Goal: Information Seeking & Learning: Learn about a topic

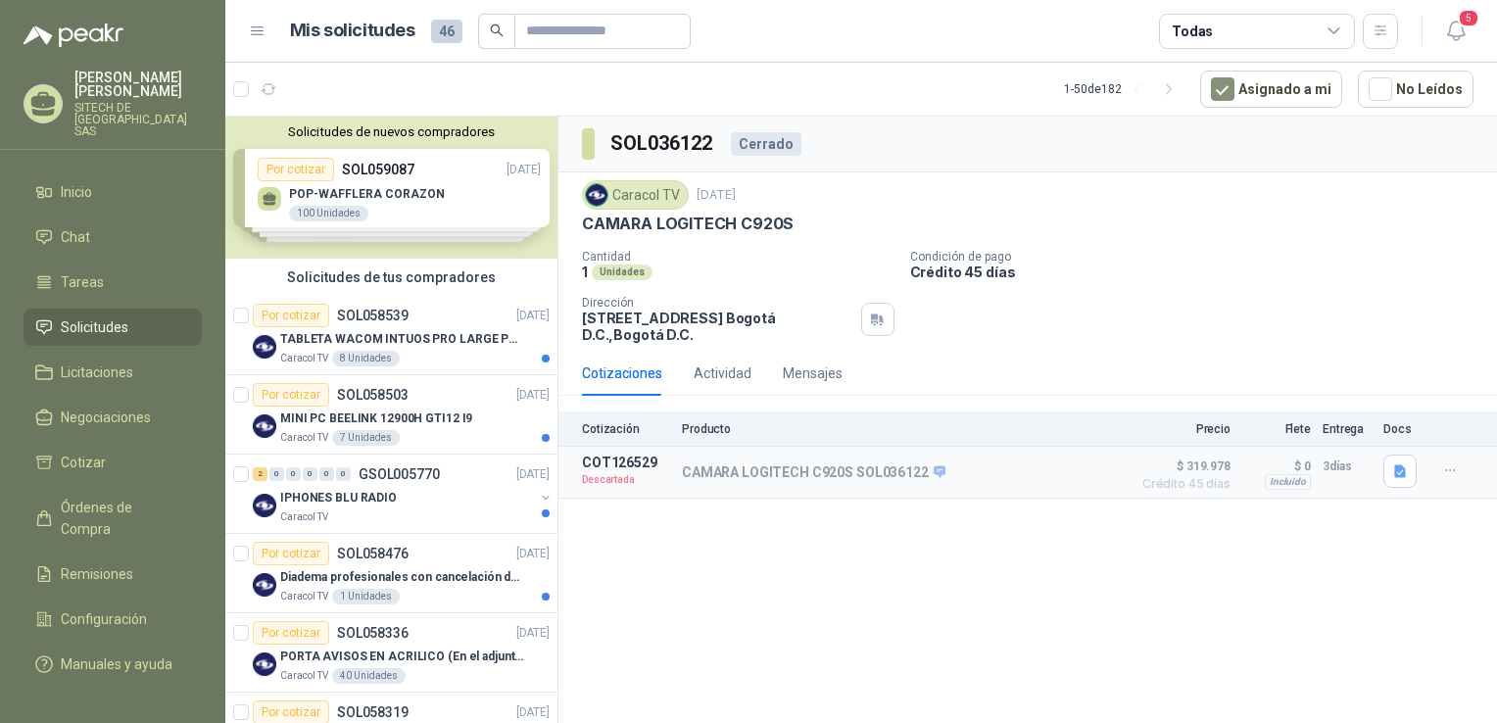
drag, startPoint x: 369, startPoint y: 428, endPoint x: 797, endPoint y: 586, distance: 455.5
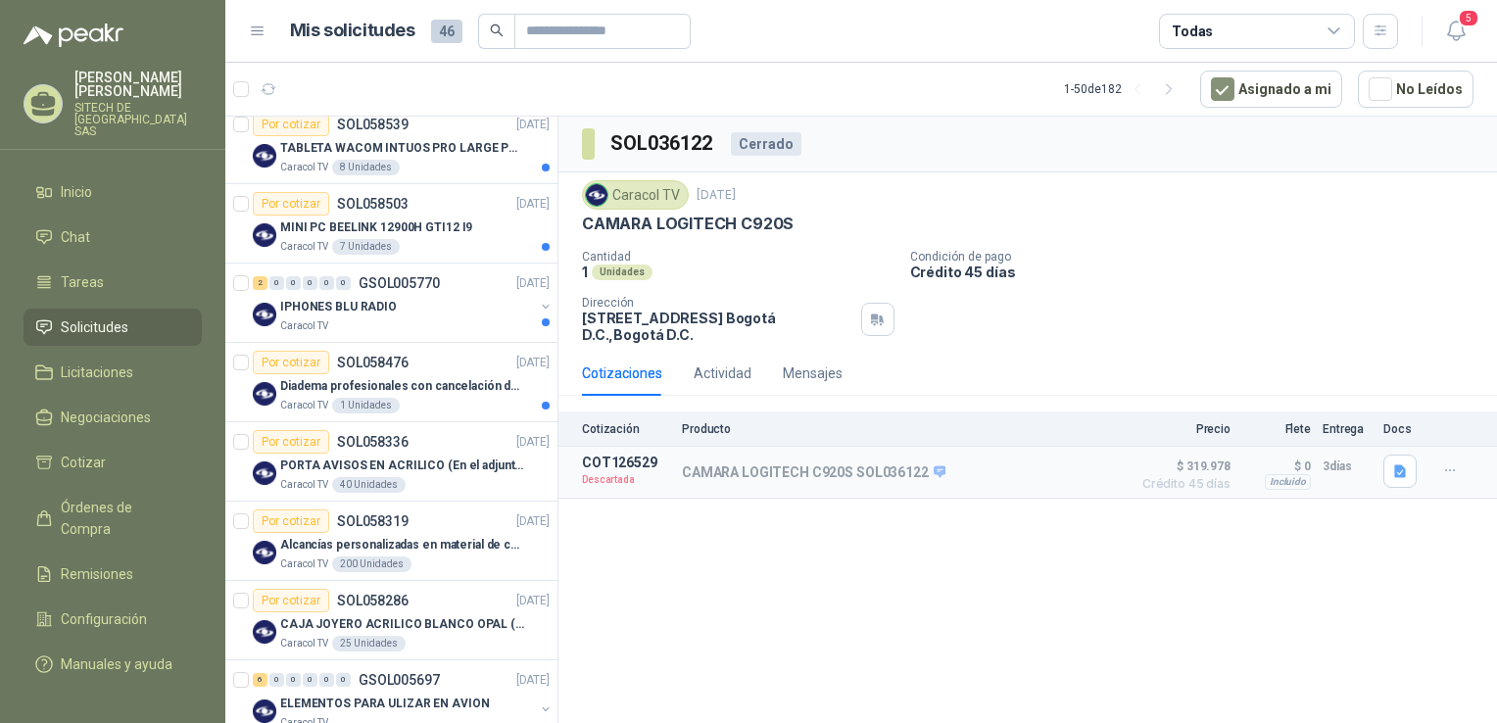
scroll to position [201, 0]
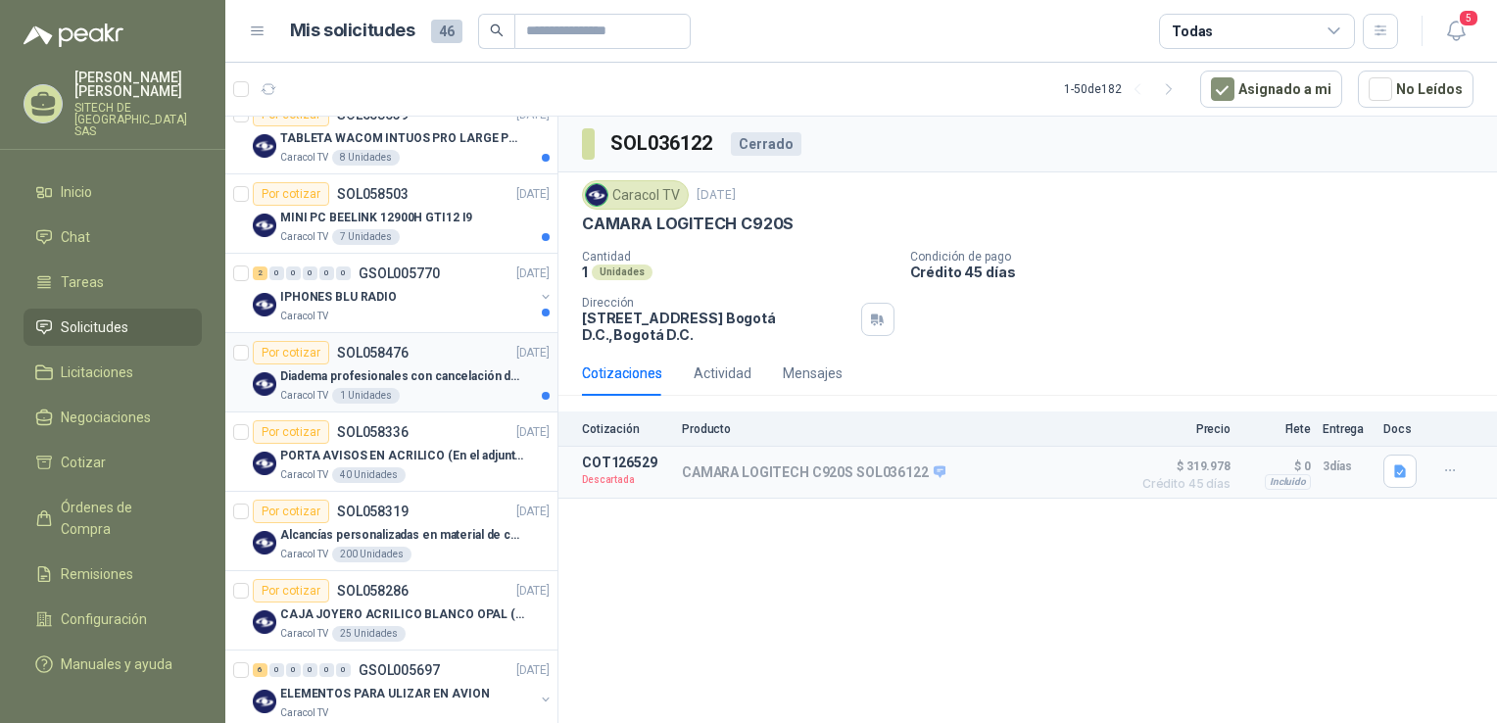
click at [389, 382] on p "Diadema profesionales con cancelación de ruido en micrófono" at bounding box center [402, 377] width 244 height 19
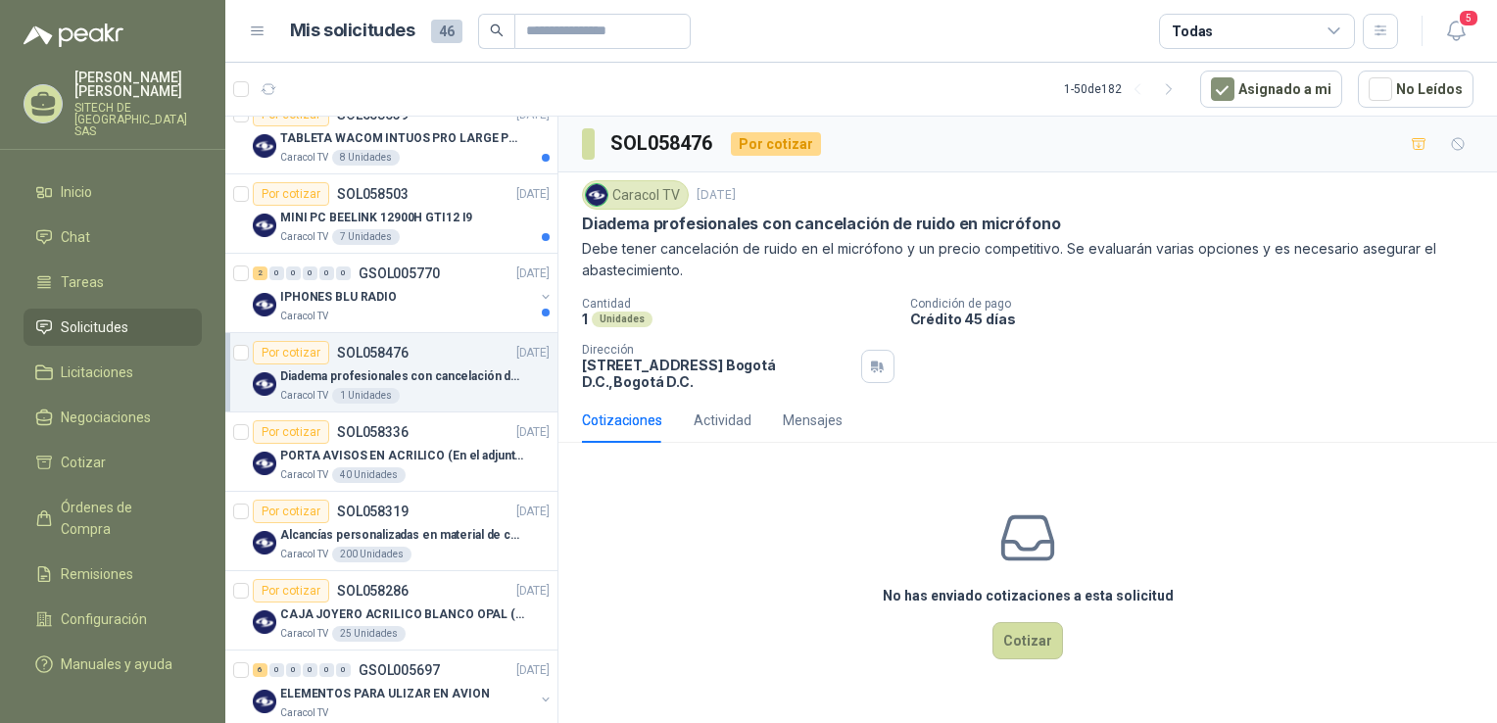
click at [745, 225] on p "Diadema profesionales con cancelación de ruido en micrófono" at bounding box center [821, 224] width 478 height 21
copy p "Diadema profesionales con cancelación de ruido en micrófono"
click at [365, 278] on p "GSOL005770" at bounding box center [399, 274] width 81 height 14
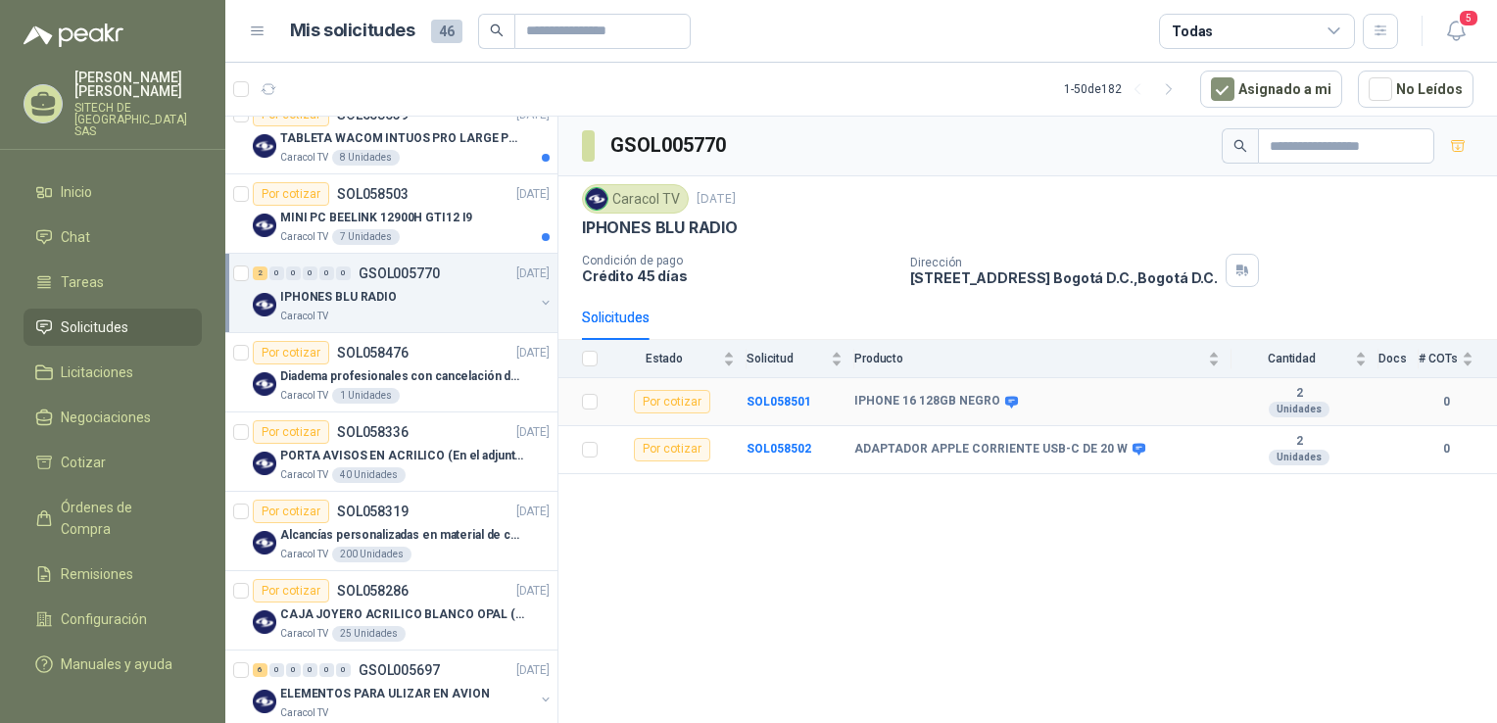
click at [909, 400] on b "IPHONE 16 128GB NEGRO" at bounding box center [928, 402] width 146 height 16
copy div "IPHONE 16 128GB NEGRO"
click at [902, 449] on b "ADAPTADOR APPLE CORRIENTE USB-C DE 20 W" at bounding box center [991, 450] width 273 height 16
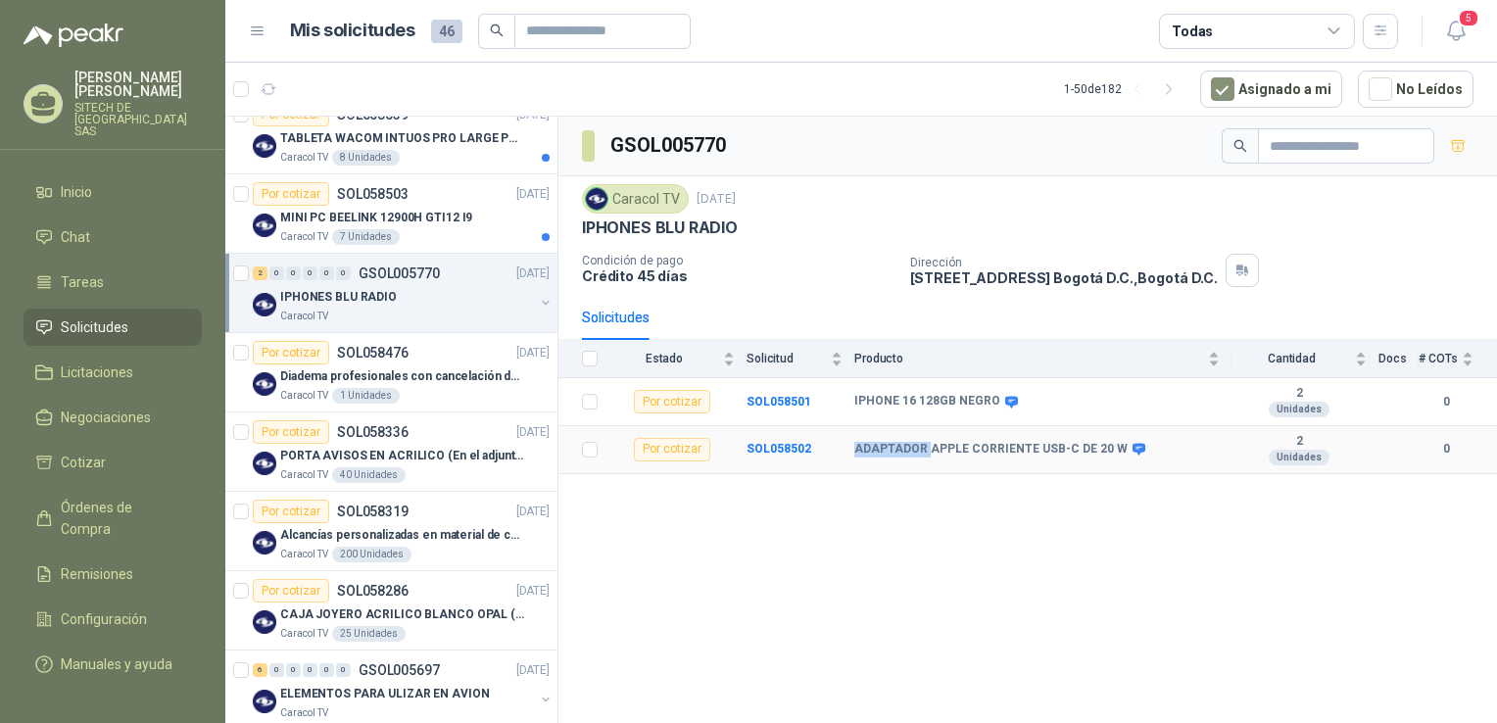
click at [902, 449] on b "ADAPTADOR APPLE CORRIENTE USB-C DE 20 W" at bounding box center [991, 450] width 273 height 16
copy div "ADAPTADOR APPLE CORRIENTE USB-C DE 20 W"
click at [411, 219] on p "MINI PC BEELINK 12900H GTI12 I9" at bounding box center [376, 218] width 192 height 19
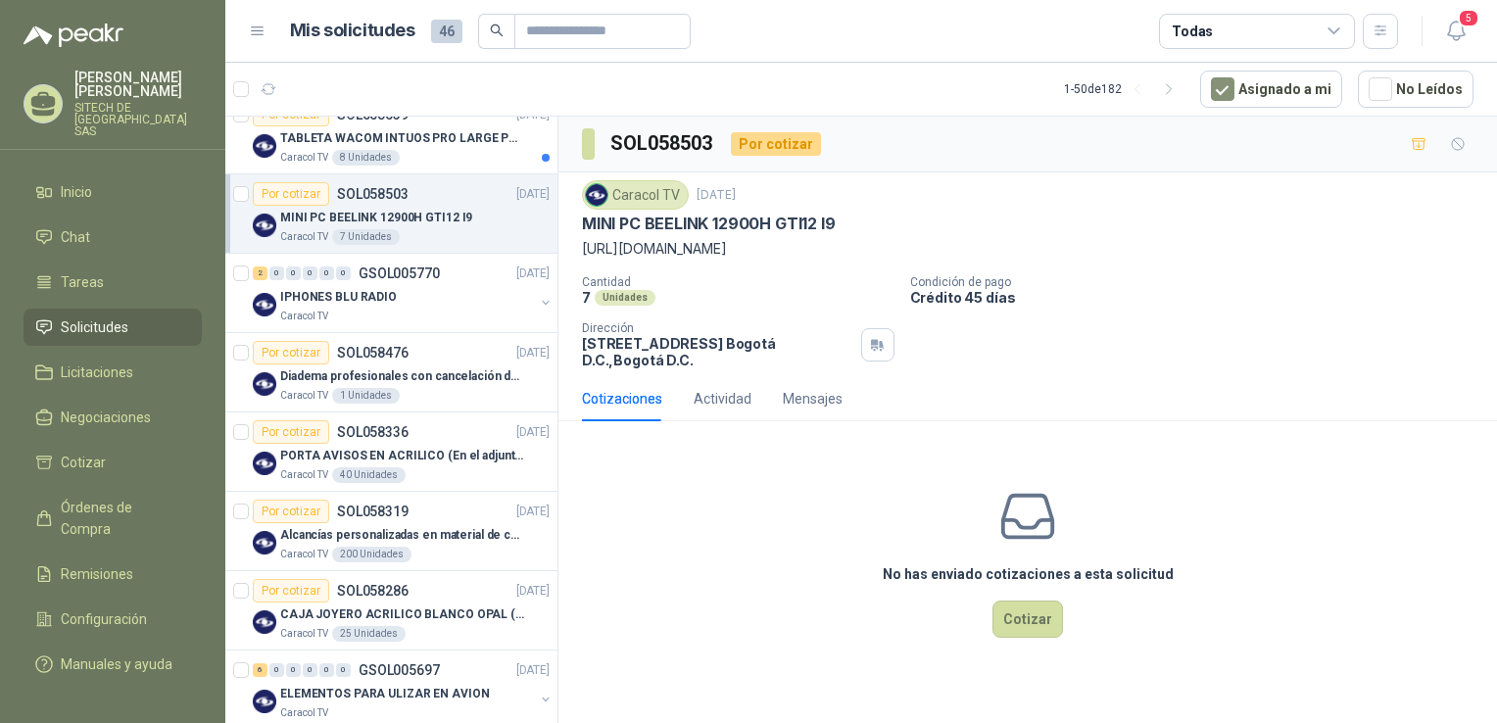
click at [707, 221] on p "MINI PC BEELINK 12900H GTI12 I9" at bounding box center [708, 224] width 253 height 21
copy p "MINI PC BEELINK 12900H GTI12 I9"
